Goal: Task Accomplishment & Management: Manage account settings

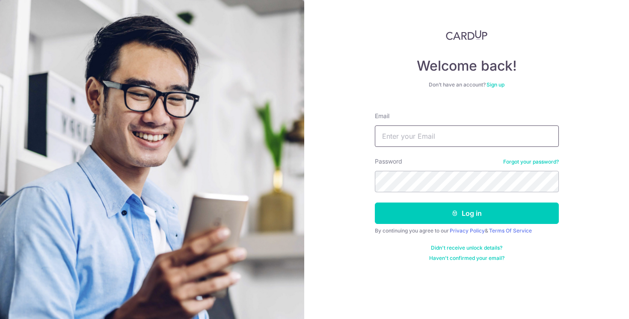
type input "[EMAIL_ADDRESS][DOMAIN_NAME]"
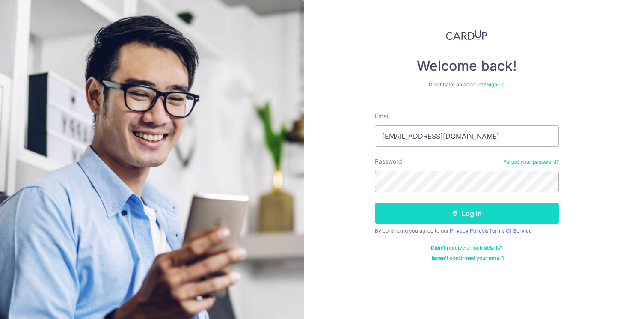
click at [438, 212] on button "Log in" at bounding box center [467, 212] width 184 height 21
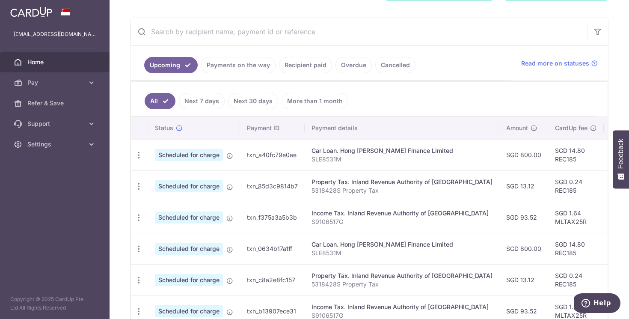
scroll to position [148, 0]
